Goal: Task Accomplishment & Management: Use online tool/utility

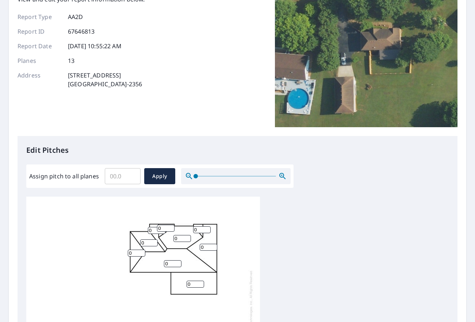
scroll to position [73, 0]
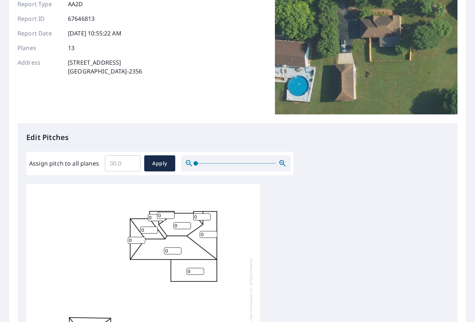
click at [170, 251] on input "0" at bounding box center [173, 250] width 18 height 7
type input "0"
type input "10"
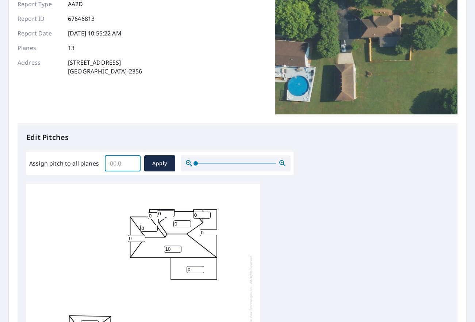
click at [121, 167] on input "Assign pitch to all planes" at bounding box center [123, 163] width 36 height 20
type input "10"
click at [153, 168] on span "Apply" at bounding box center [159, 163] width 19 height 9
type input "10"
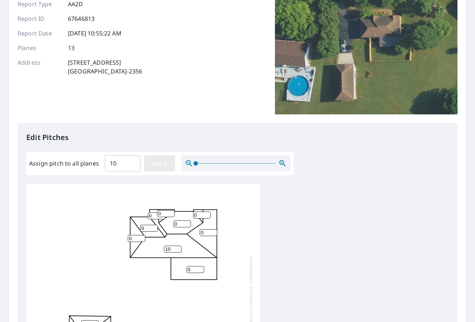
type input "10"
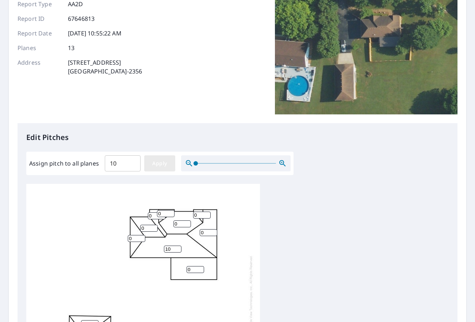
type input "10"
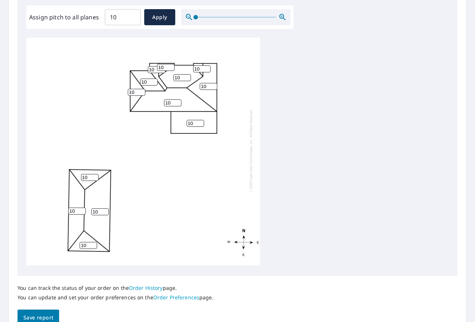
scroll to position [0, 0]
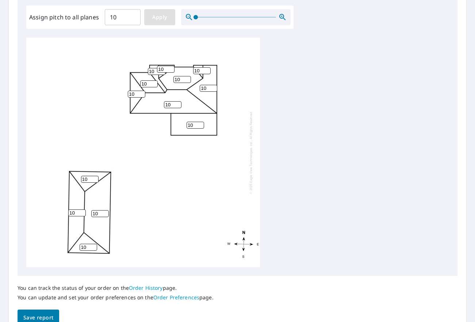
click at [160, 17] on span "Apply" at bounding box center [159, 17] width 19 height 9
click at [162, 19] on span "Apply" at bounding box center [159, 17] width 19 height 9
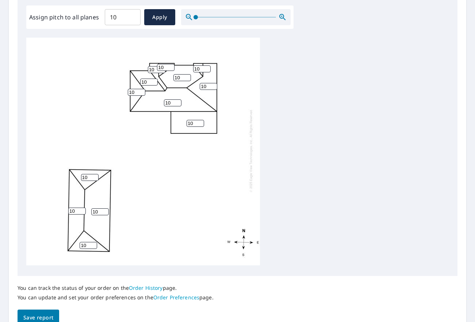
scroll to position [7, 0]
click at [38, 312] on button "Save report" at bounding box center [39, 317] width 42 height 16
click at [168, 15] on span "Apply" at bounding box center [159, 17] width 19 height 9
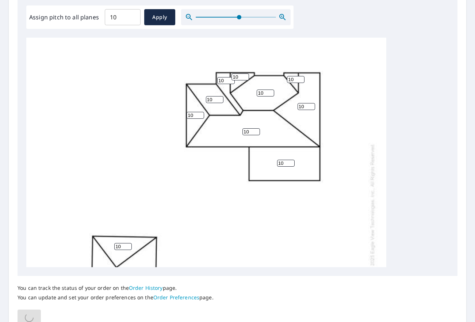
drag, startPoint x: 198, startPoint y: 19, endPoint x: 238, endPoint y: 23, distance: 40.5
click at [238, 19] on span at bounding box center [239, 17] width 4 height 4
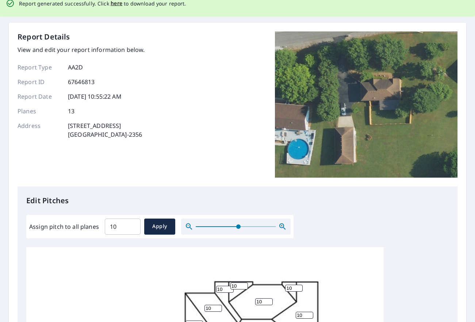
scroll to position [0, 0]
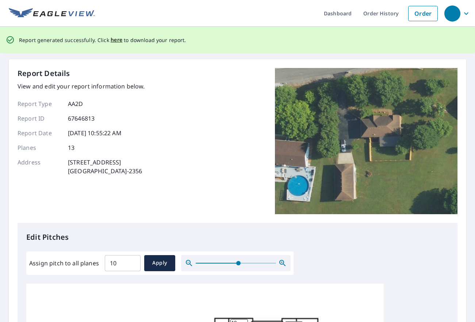
click at [106, 39] on p "Report generated successfully. Click here to download your report." at bounding box center [102, 39] width 167 height 9
click at [114, 40] on span "here" at bounding box center [117, 39] width 12 height 9
